Goal: Task Accomplishment & Management: Complete application form

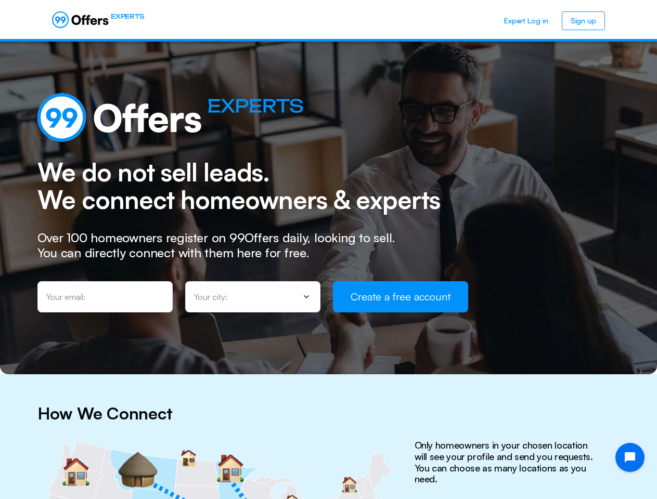
click at [105, 297] on input "email" at bounding box center [105, 296] width 118 height 11
click at [253, 297] on div "Your city:" at bounding box center [246, 297] width 105 height 10
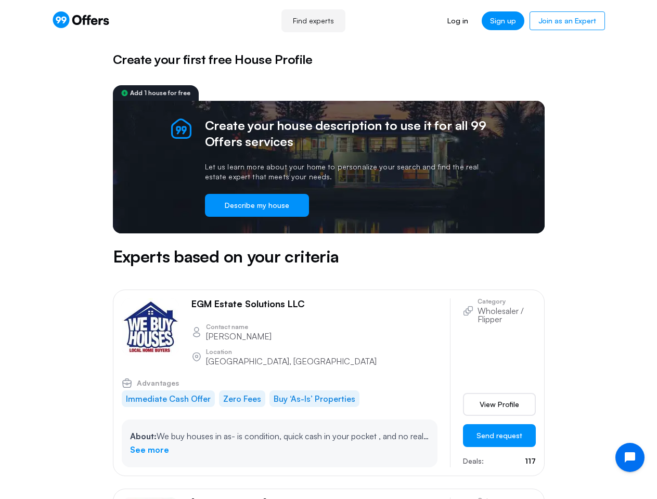
click at [257, 205] on button "Describe my house" at bounding box center [257, 205] width 104 height 23
click at [499, 426] on button "Send request" at bounding box center [499, 435] width 73 height 23
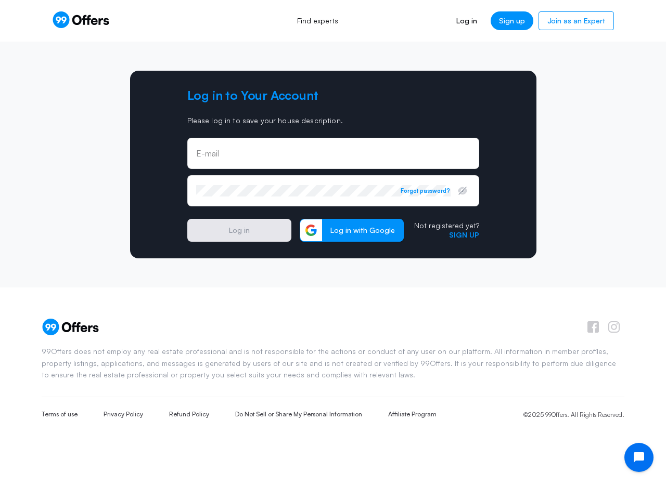
click at [333, 153] on input "email" at bounding box center [333, 153] width 274 height 11
click at [462, 191] on icon "button" at bounding box center [462, 191] width 8 height 8
click at [425, 191] on button "Forgot password?" at bounding box center [424, 190] width 49 height 7
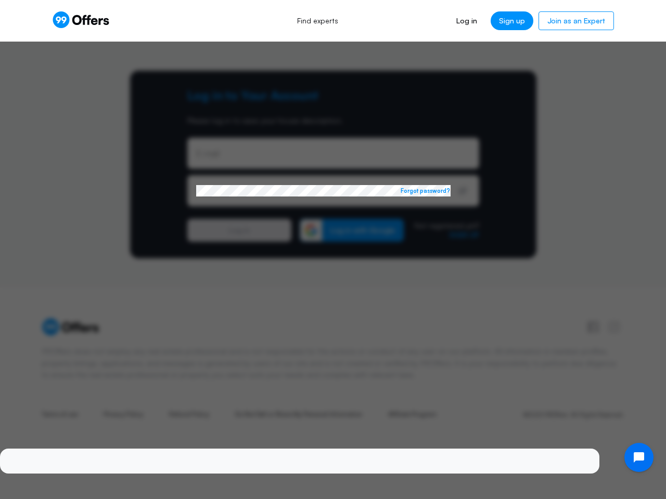
click at [352, 230] on div at bounding box center [333, 249] width 666 height 499
